Goal: Navigation & Orientation: Find specific page/section

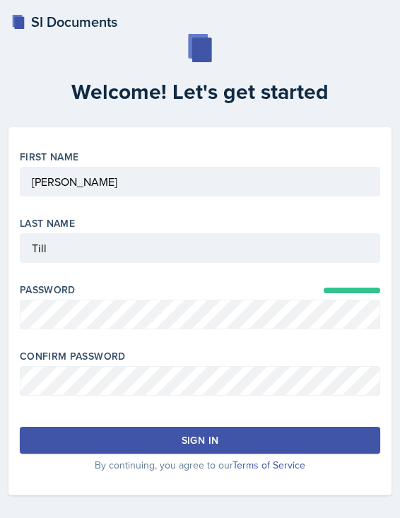
click at [92, 328] on div "Password" at bounding box center [200, 313] width 360 height 61
click at [89, 445] on button "Sign in" at bounding box center [200, 440] width 360 height 27
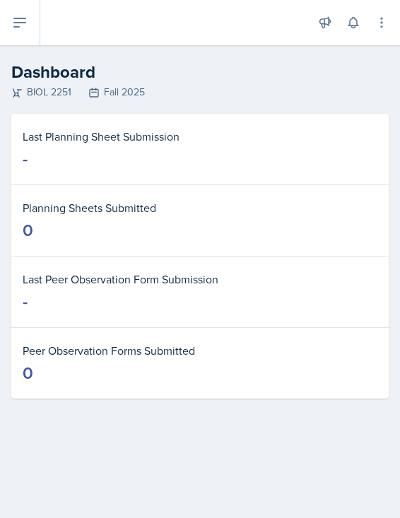
click at [16, 95] on icon at bounding box center [16, 92] width 11 height 11
click at [9, 23] on button at bounding box center [20, 22] width 40 height 45
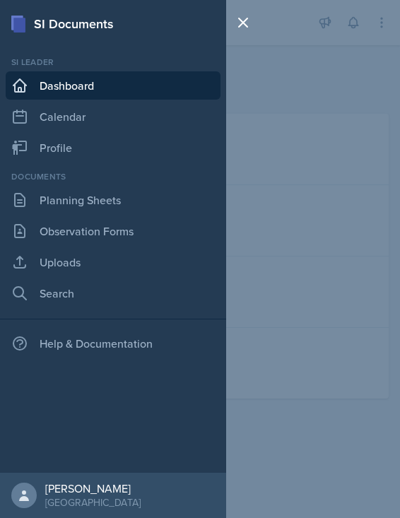
click at [271, 160] on div "SI Documents Si leader Dashboard Calendar Profile Documents Planning Sheets Obs…" at bounding box center [200, 259] width 400 height 518
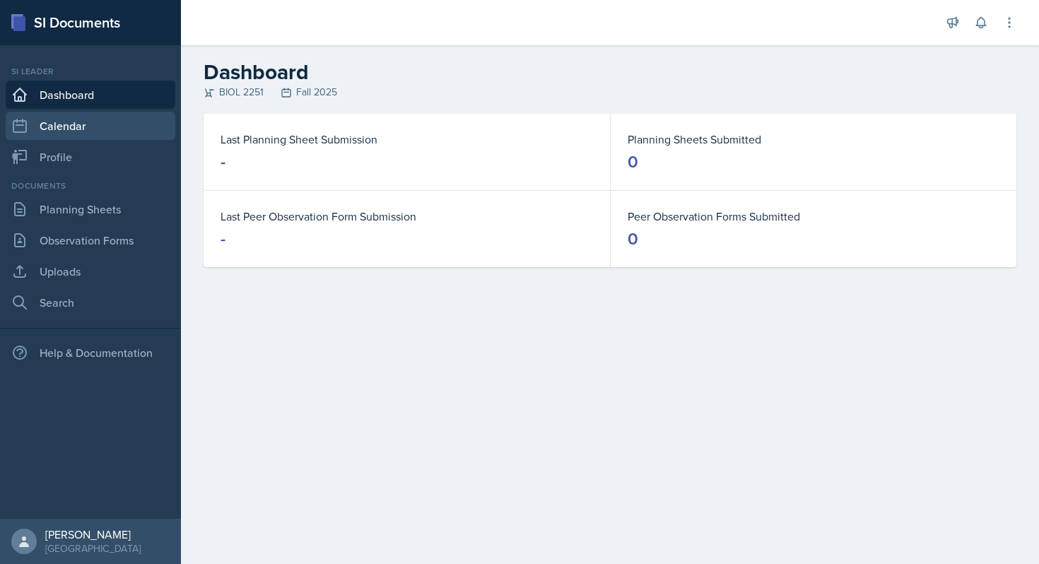
click at [61, 122] on link "Calendar" at bounding box center [91, 126] width 170 height 28
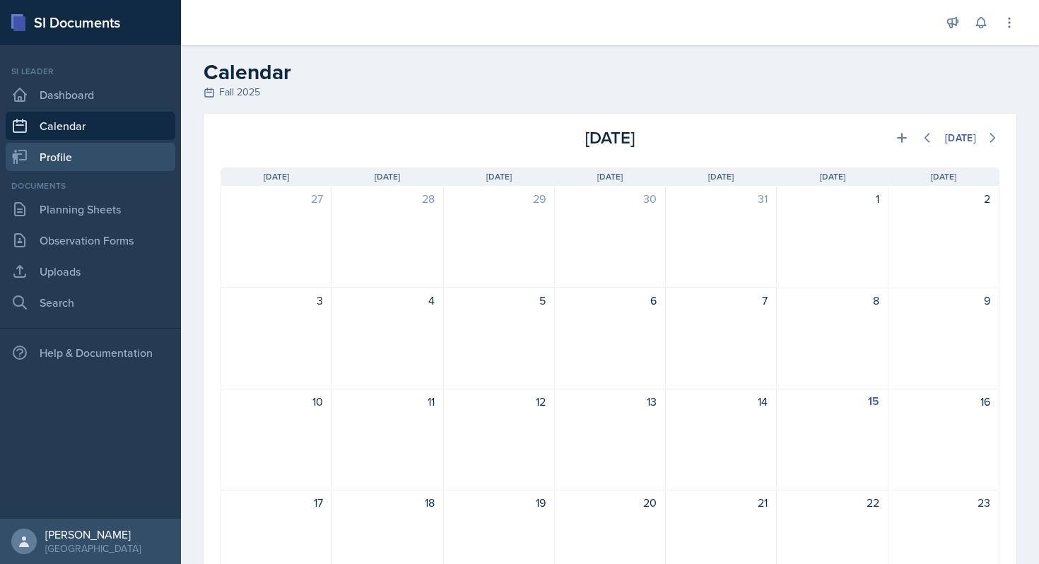
click at [67, 147] on link "Profile" at bounding box center [91, 157] width 170 height 28
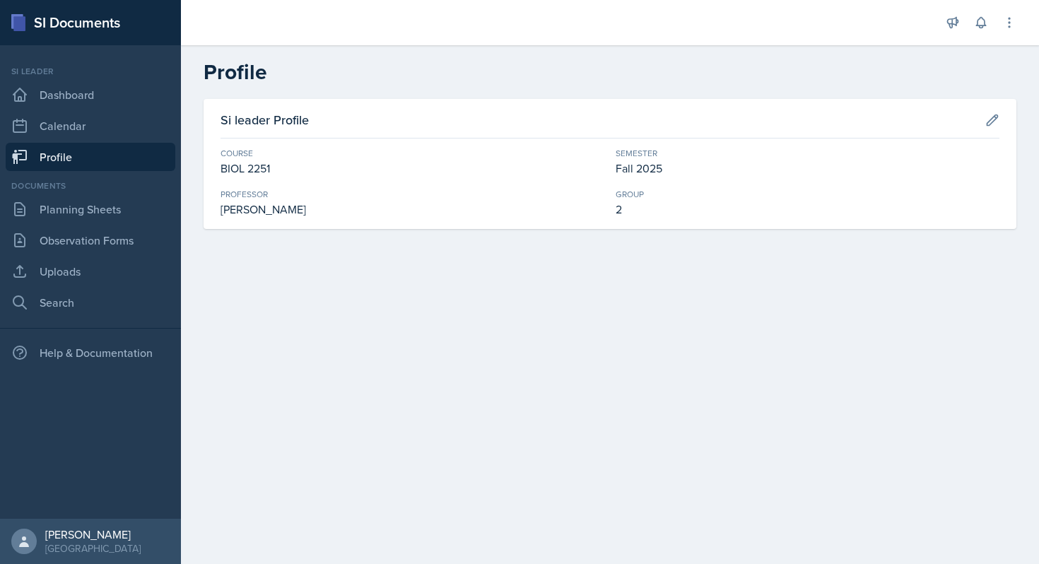
click at [399, 211] on div "Course BIOL 2251 Semester Fall 2025 Professor Muna Elhassey Group 2" at bounding box center [610, 182] width 779 height 71
click at [258, 211] on div "Muna Elhassey" at bounding box center [413, 209] width 384 height 17
click at [76, 209] on link "Planning Sheets" at bounding box center [91, 209] width 170 height 28
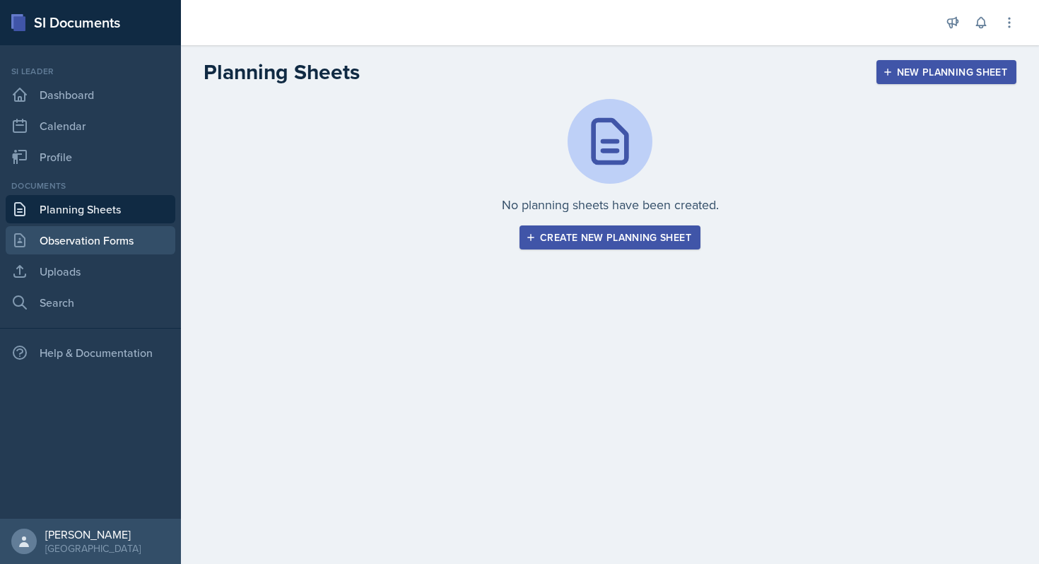
click at [69, 239] on link "Observation Forms" at bounding box center [91, 240] width 170 height 28
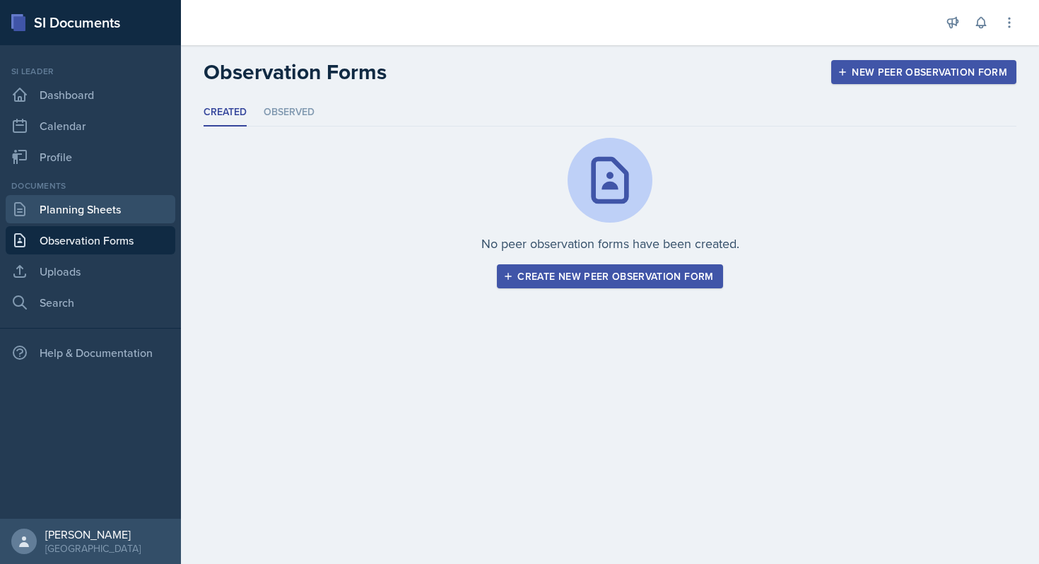
click at [92, 215] on link "Planning Sheets" at bounding box center [91, 209] width 170 height 28
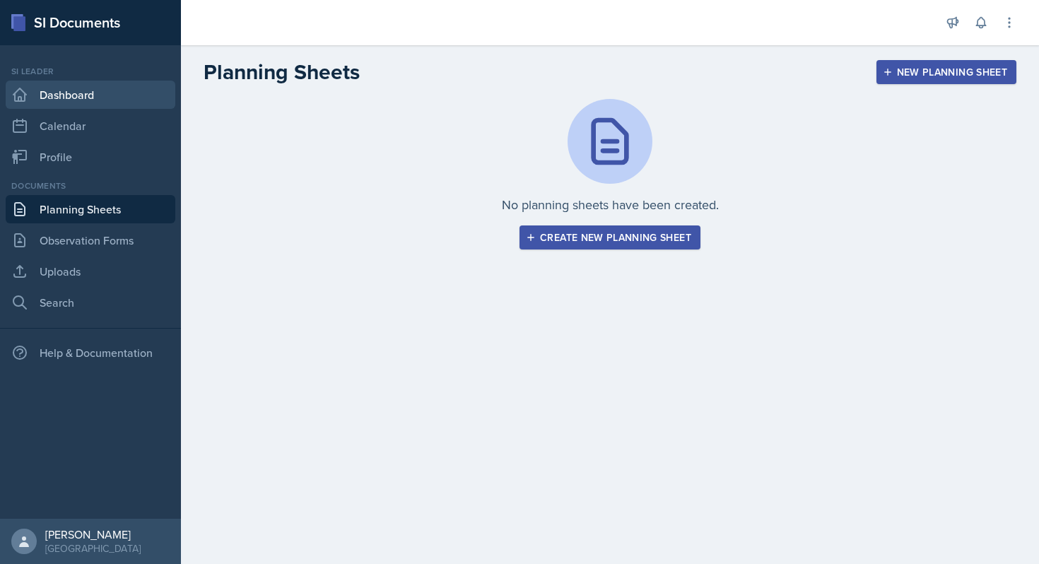
click at [138, 98] on link "Dashboard" at bounding box center [91, 95] width 170 height 28
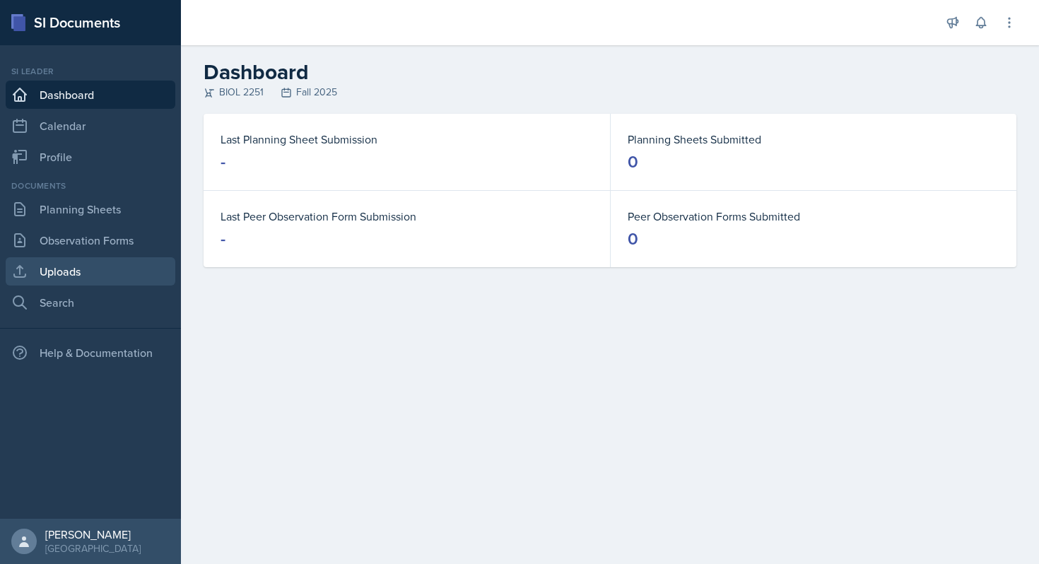
click at [106, 283] on link "Uploads" at bounding box center [91, 271] width 170 height 28
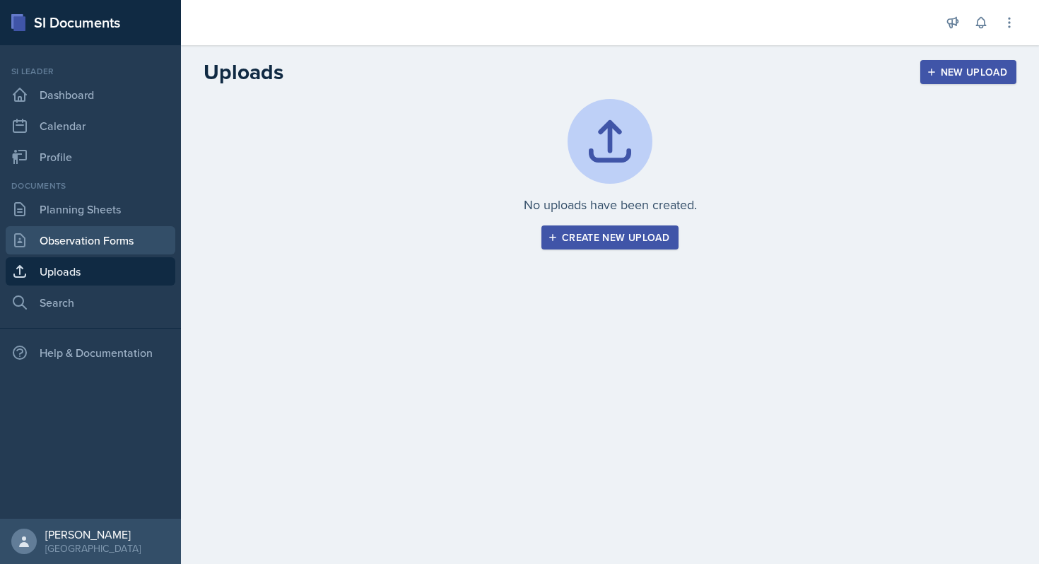
click at [116, 249] on link "Observation Forms" at bounding box center [91, 240] width 170 height 28
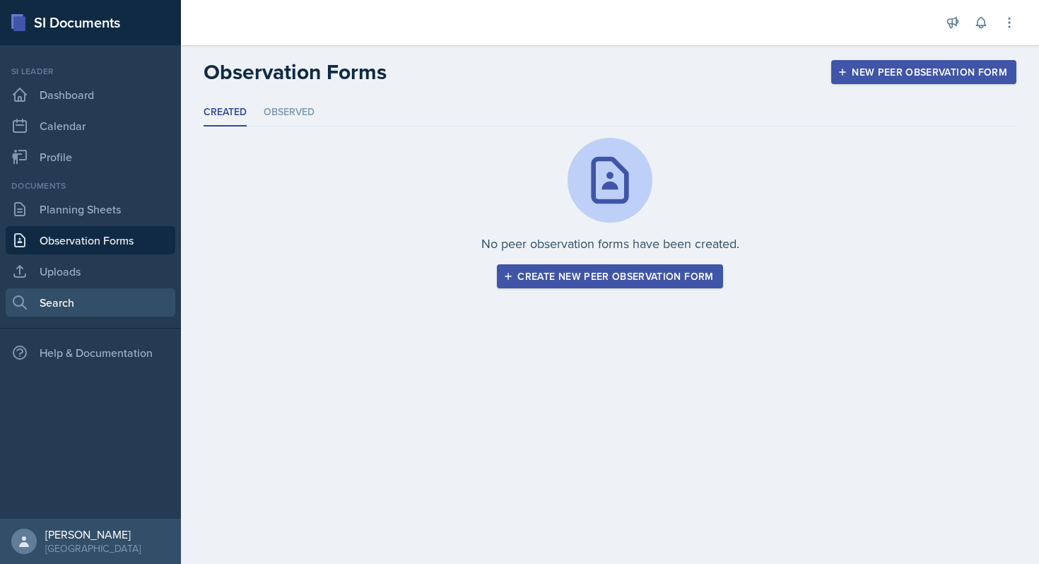
click at [85, 312] on link "Search" at bounding box center [91, 302] width 170 height 28
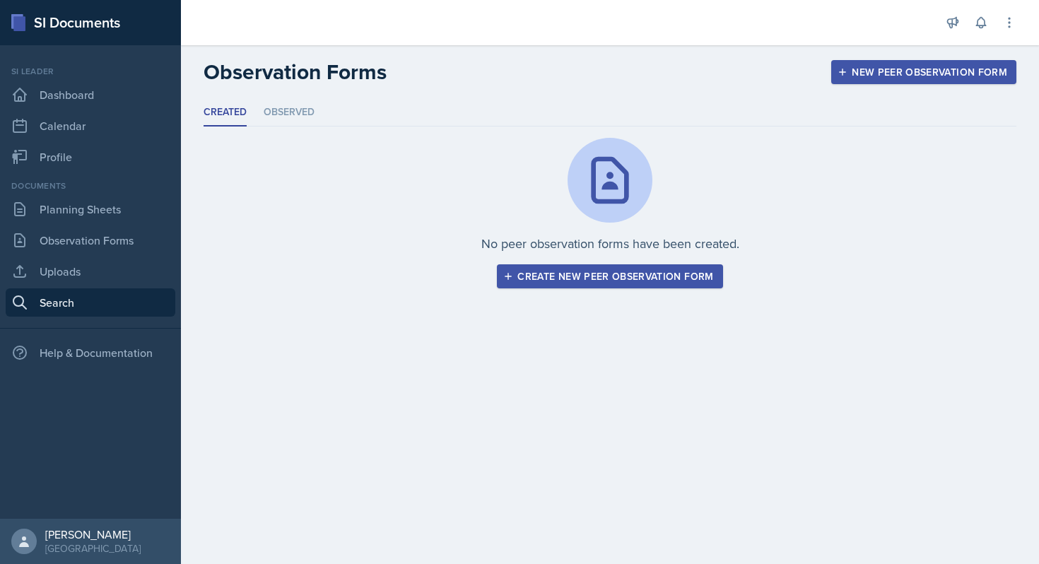
select select "all"
select select "1"
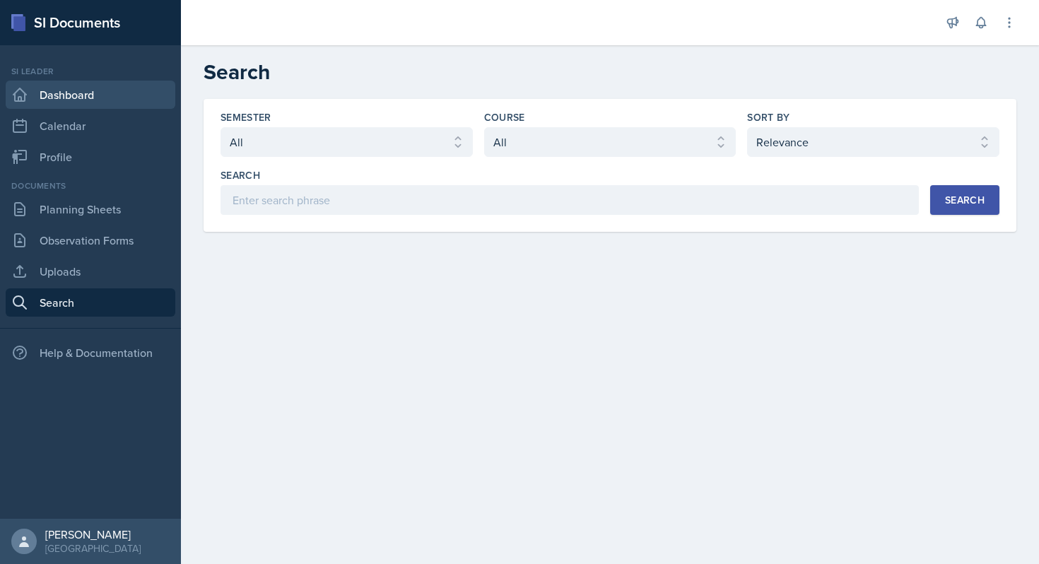
click at [100, 100] on link "Dashboard" at bounding box center [91, 95] width 170 height 28
